Goal: Communication & Community: Ask a question

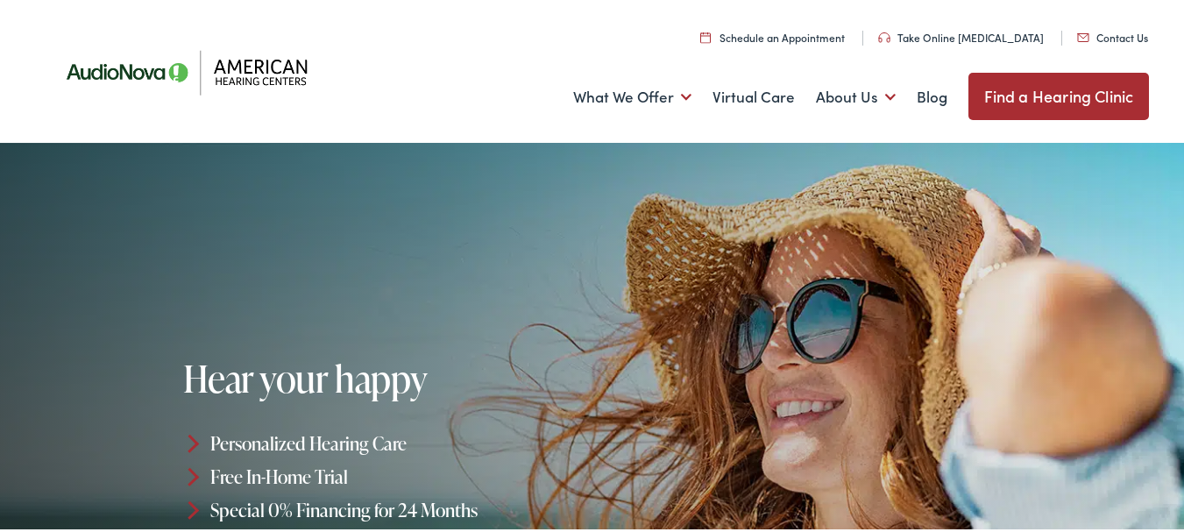
click at [1077, 27] on link "Contact Us" at bounding box center [1112, 34] width 71 height 15
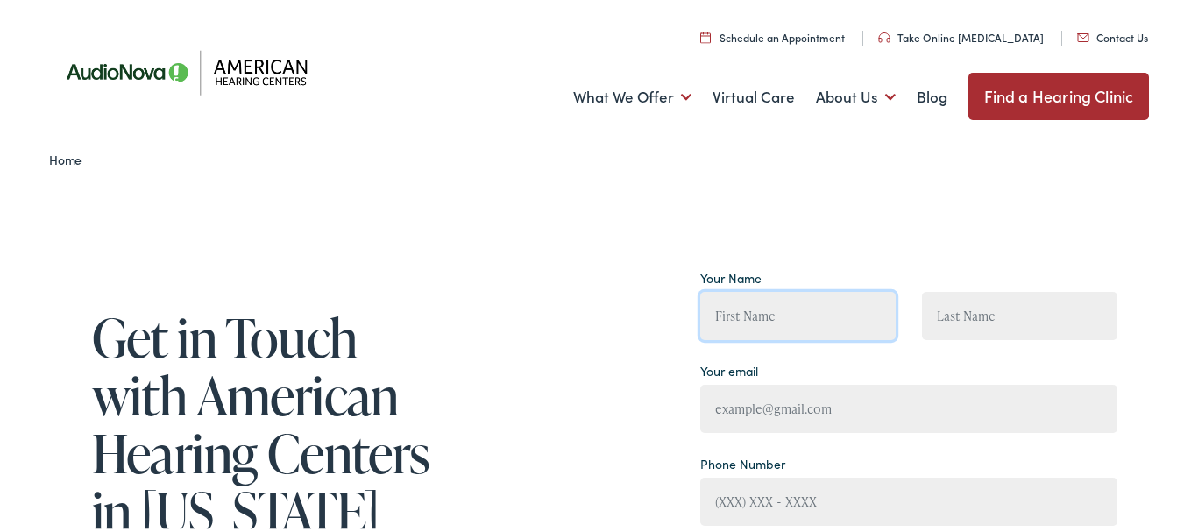
click at [733, 303] on input "Contact form" at bounding box center [797, 313] width 195 height 48
type input "Andrea Fisher"
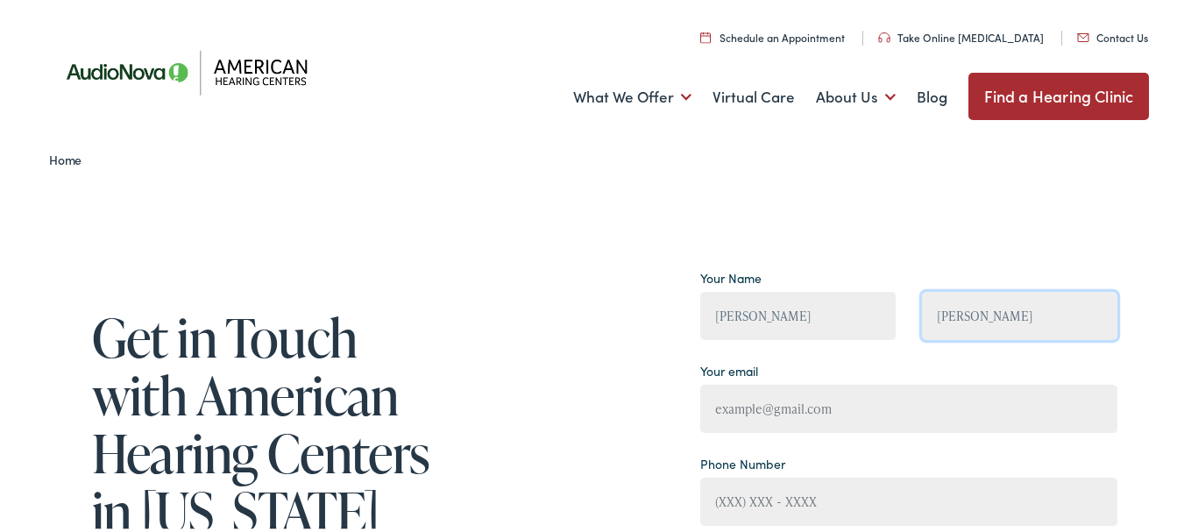
type input "andrea@officeoasispros.com"
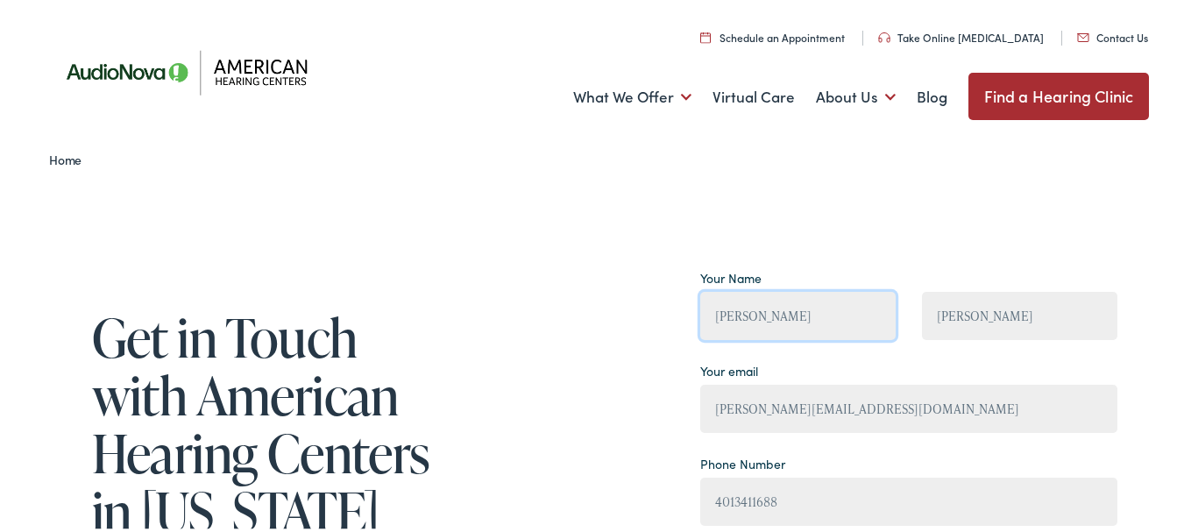
type input "(401) 341-1688"
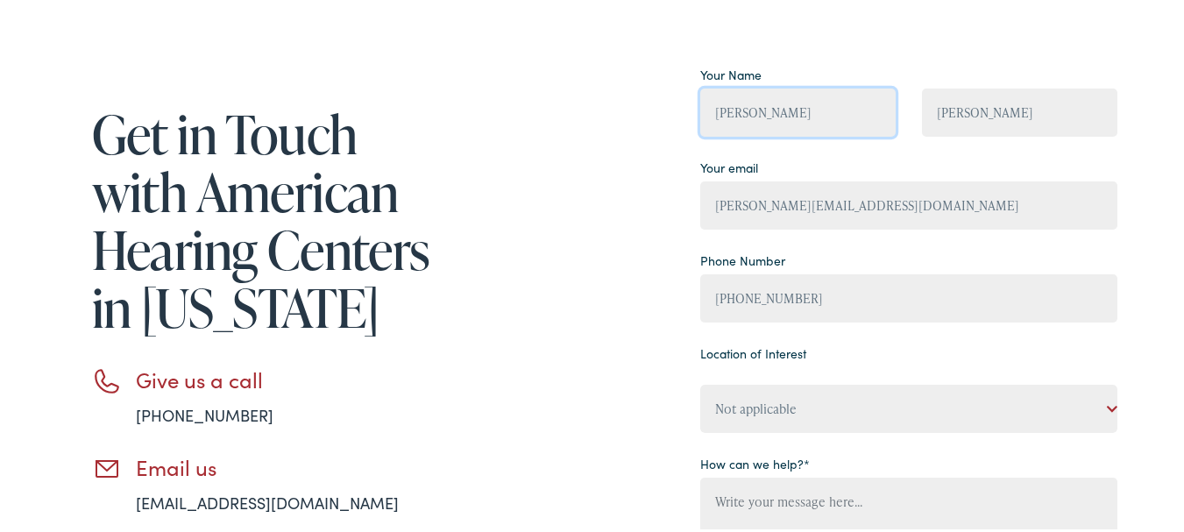
scroll to position [234, 0]
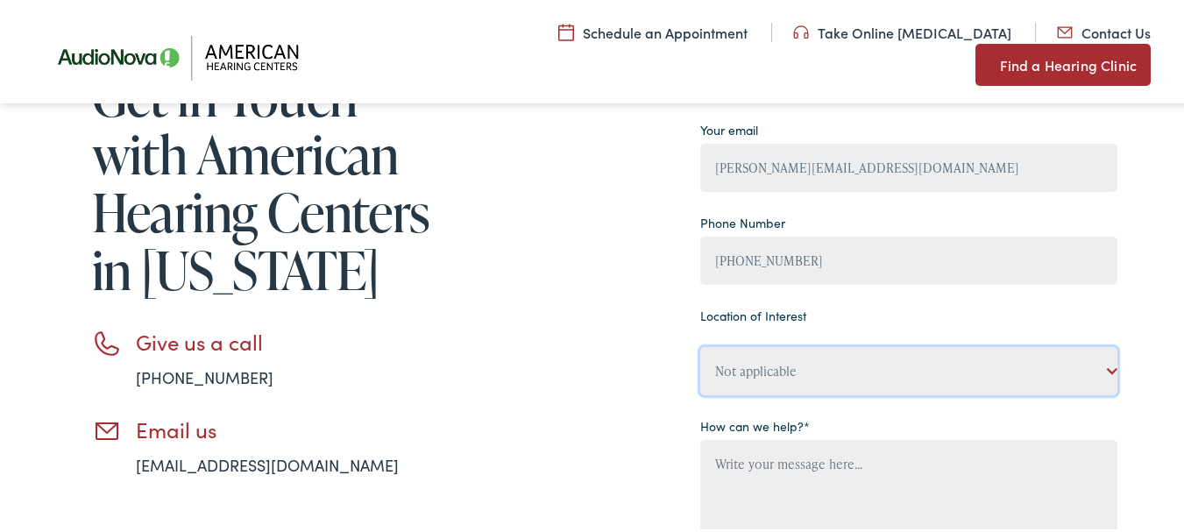
click at [789, 372] on select "Not applicable American Hearing Centers, Flemington American Hearing Centers, F…" at bounding box center [908, 368] width 417 height 48
select select "American Hearing Centers, Flemington"
click at [700, 344] on select "Not applicable American Hearing Centers, Flemington American Hearing Centers, F…" at bounding box center [908, 368] width 417 height 48
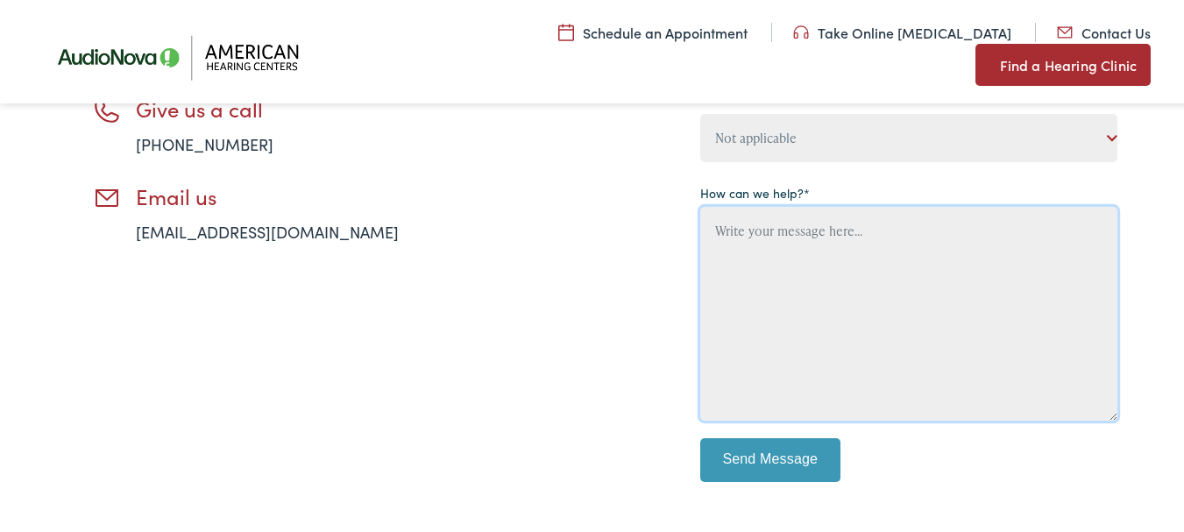
click at [833, 278] on textarea "Contact form" at bounding box center [908, 311] width 417 height 214
paste textarea "I am with a local, family-owned janitorial company and would love to give you a…"
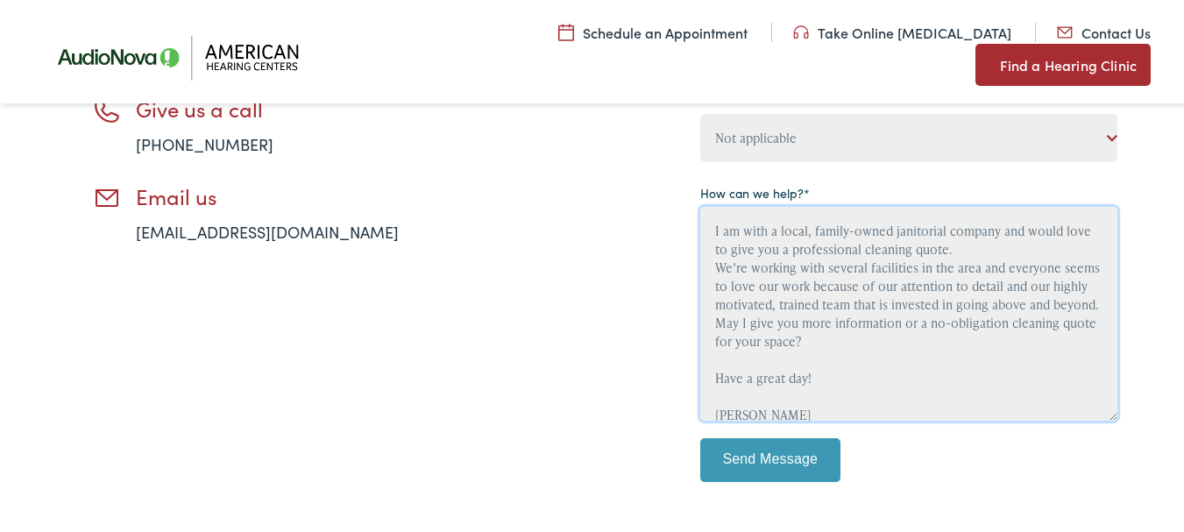
scroll to position [114, 0]
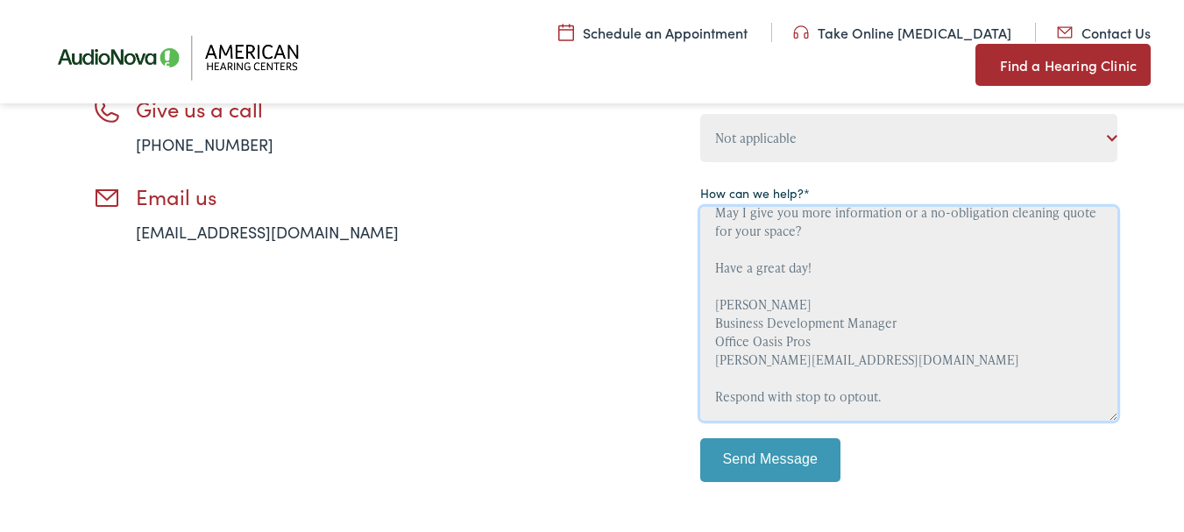
type textarea "I am with a local, family-owned janitorial company and would love to give you a…"
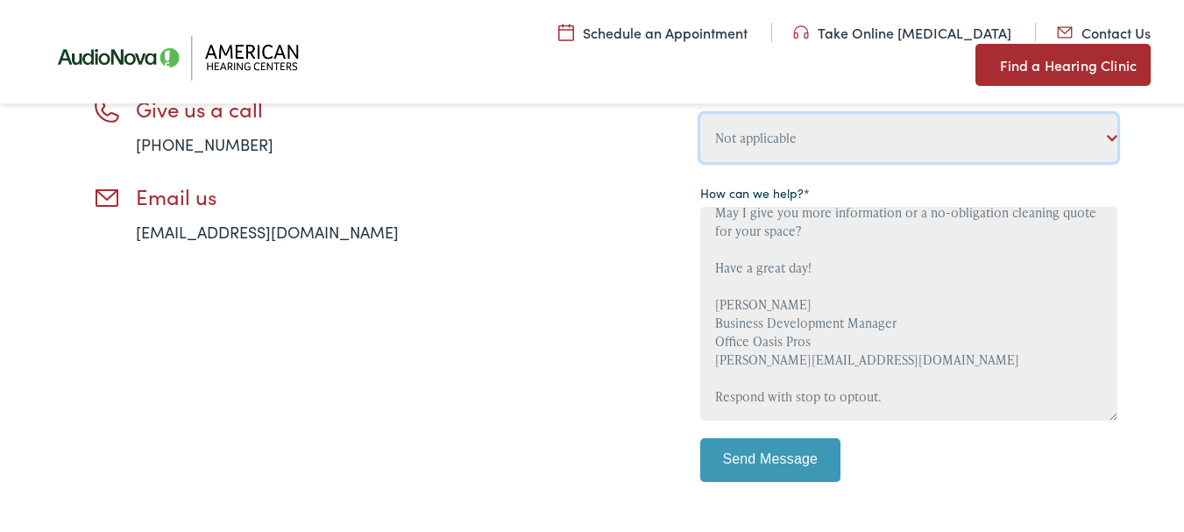
click at [788, 114] on select "Not applicable American Hearing Centers, Flemington American Hearing Centers, F…" at bounding box center [908, 135] width 417 height 48
select select "Not applicable"
click at [700, 111] on select "Not applicable American Hearing Centers, Flemington American Hearing Centers, F…" at bounding box center [908, 135] width 417 height 48
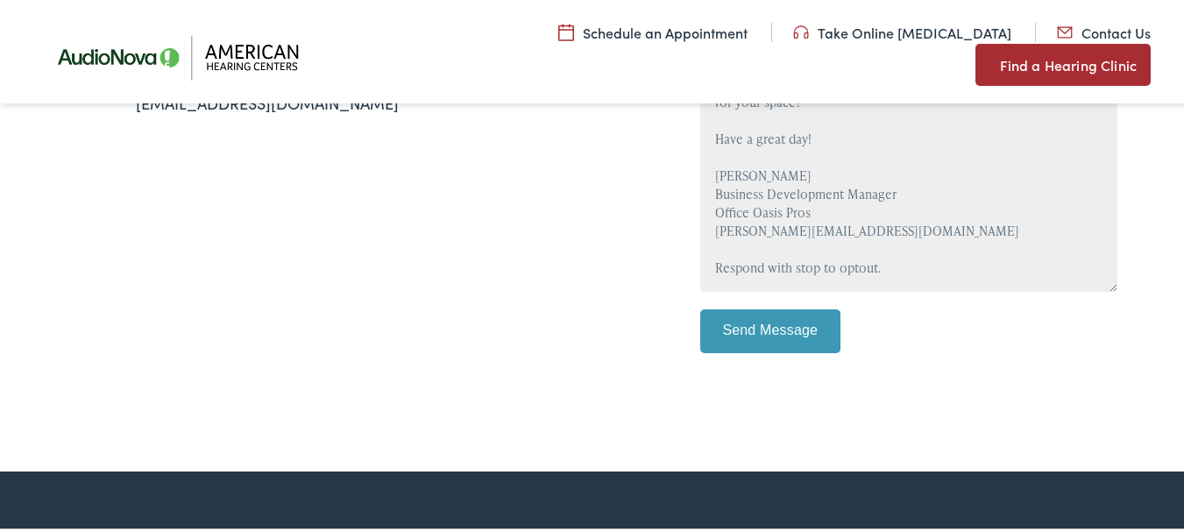
scroll to position [701, 0]
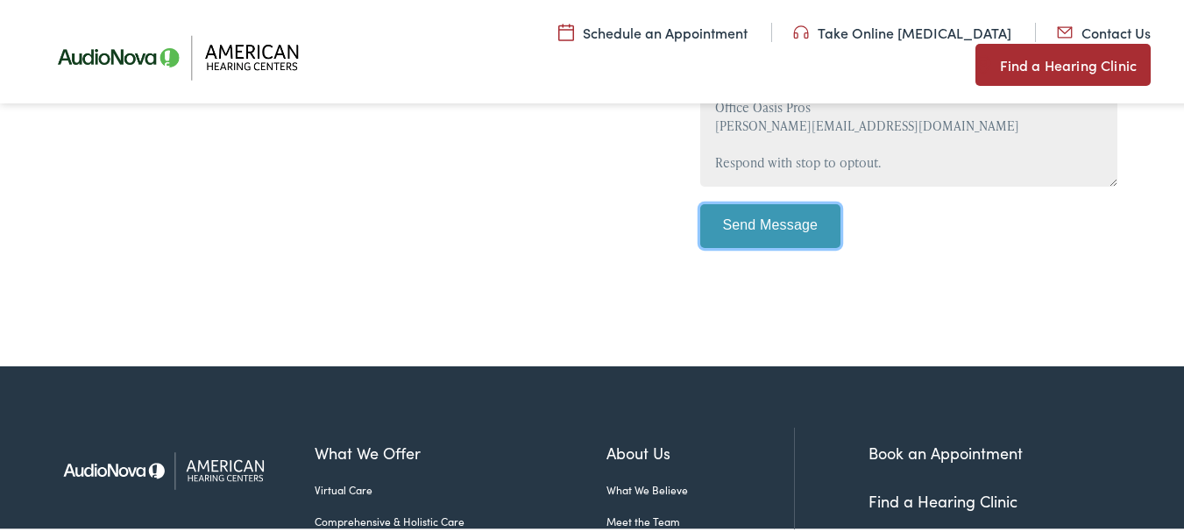
click at [762, 221] on input "Send Message" at bounding box center [770, 224] width 140 height 44
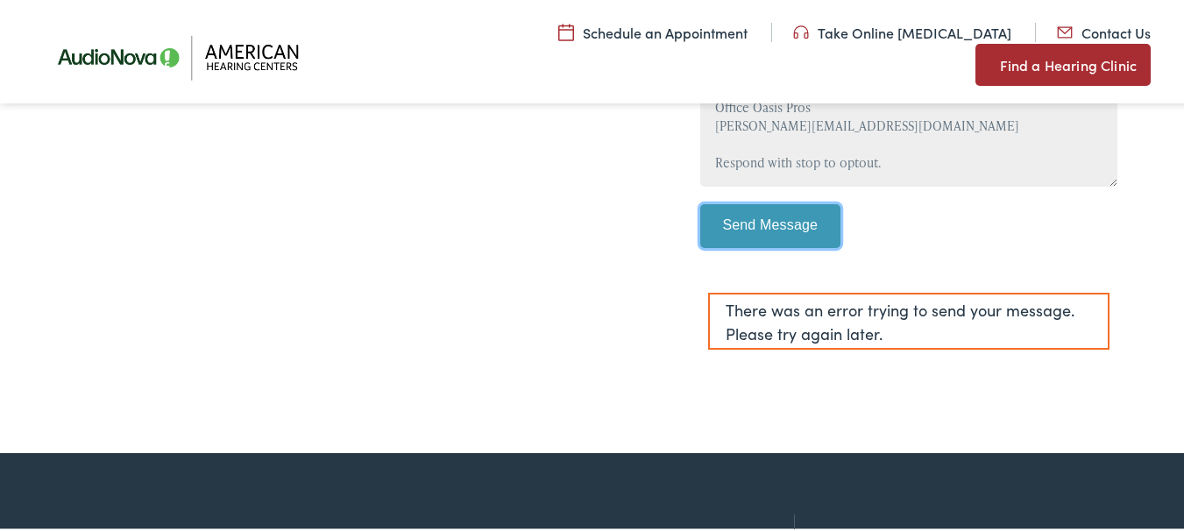
click at [776, 204] on input "Send Message" at bounding box center [770, 224] width 140 height 44
